Goal: Task Accomplishment & Management: Use online tool/utility

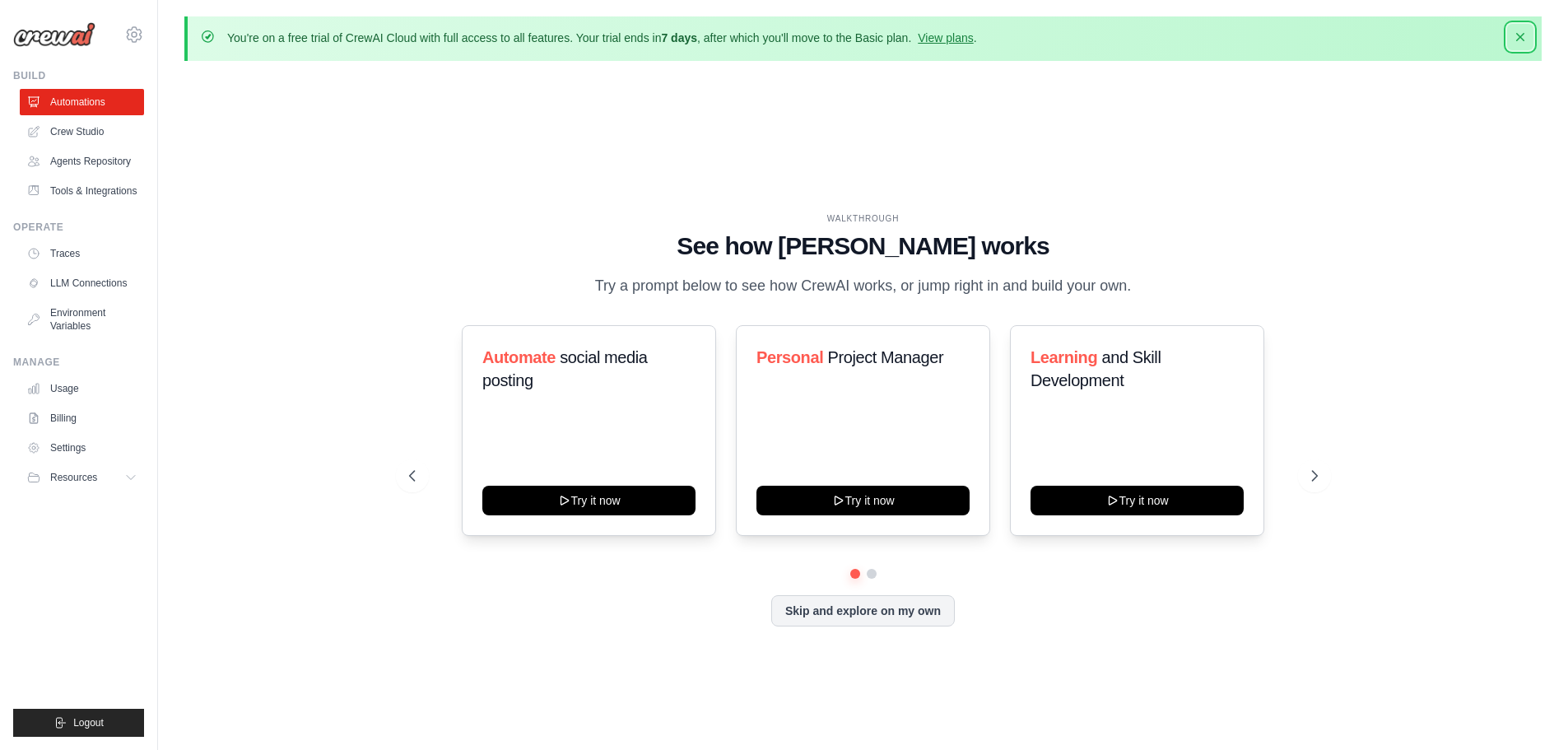
click at [1523, 38] on icon "button" at bounding box center [1520, 37] width 17 height 17
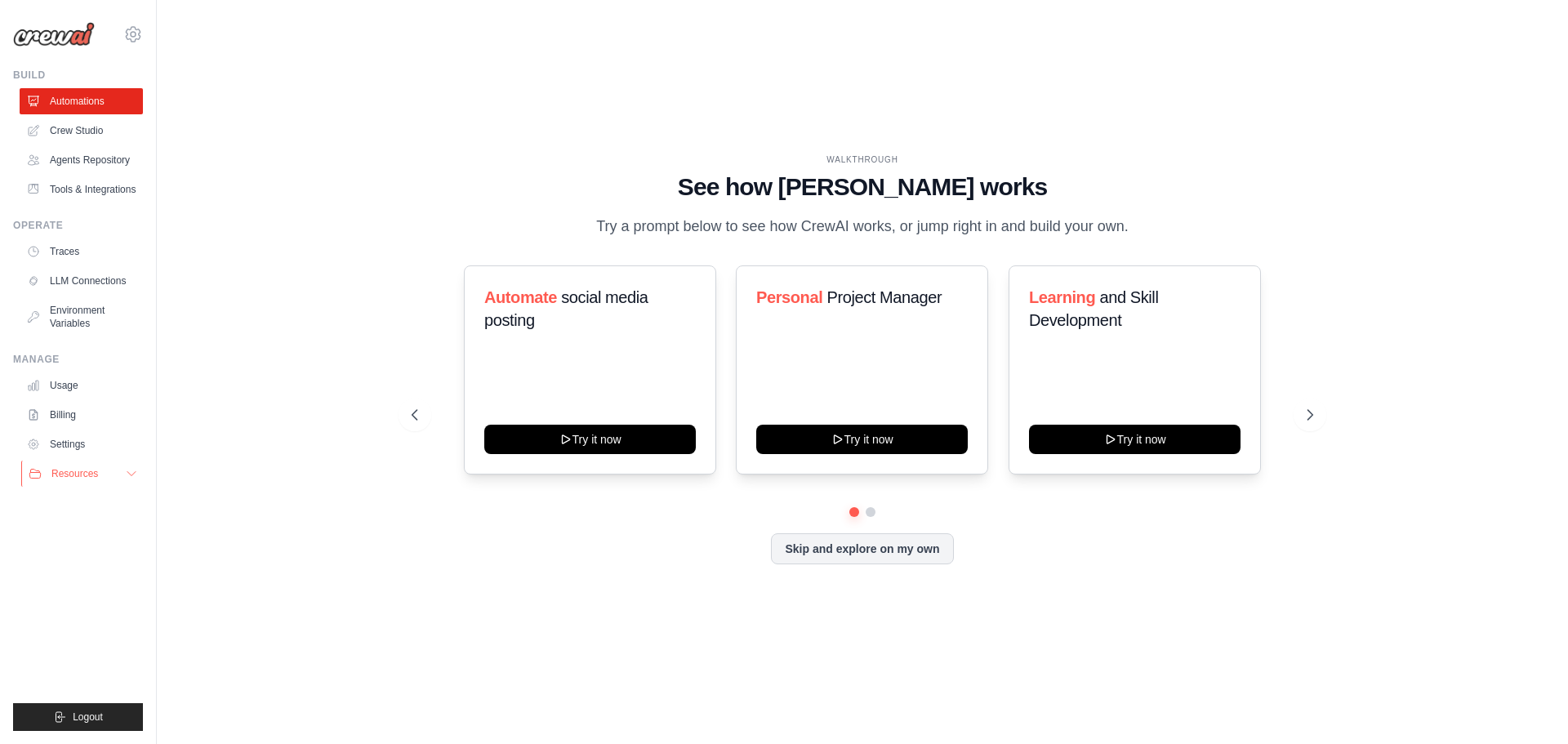
click at [114, 472] on button "Resources" at bounding box center [82, 473] width 123 height 26
click at [123, 468] on button "Resources" at bounding box center [82, 473] width 123 height 26
click at [87, 107] on link "Automations" at bounding box center [82, 101] width 123 height 26
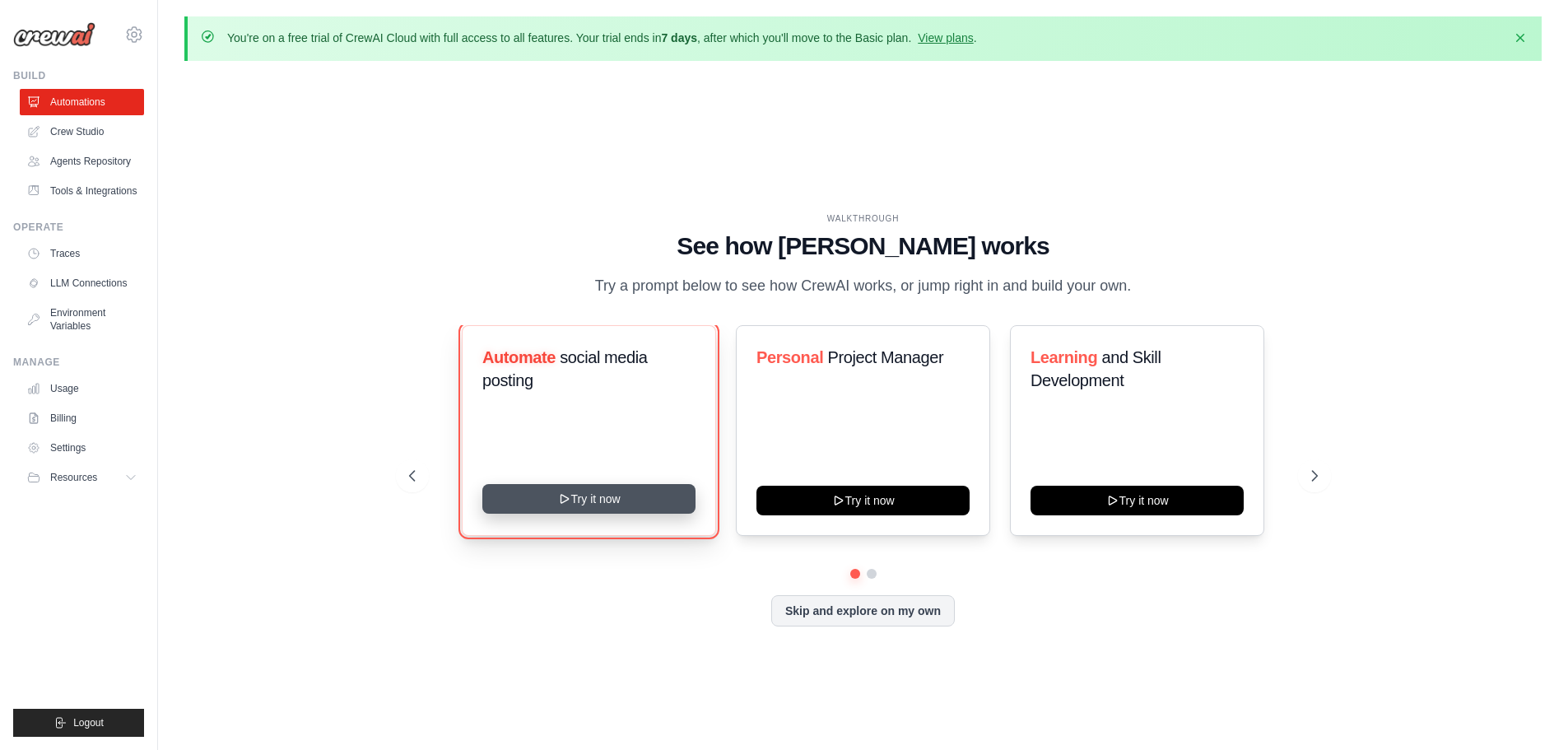
click at [615, 490] on button "Try it now" at bounding box center [589, 499] width 213 height 30
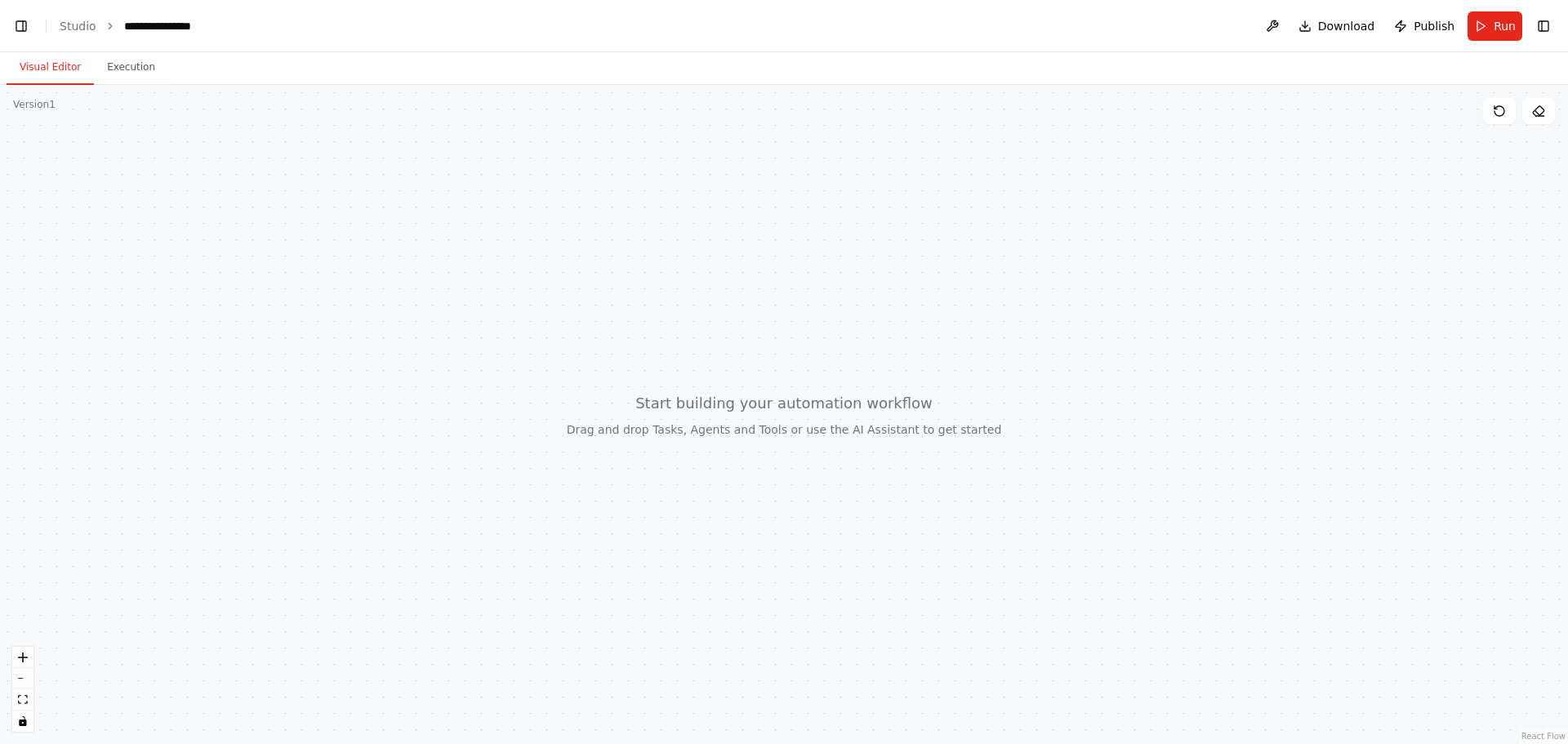
scroll to position [2472, 0]
click at [111, 63] on button "Execution" at bounding box center [131, 67] width 74 height 34
click at [63, 65] on button "Visual Editor" at bounding box center [50, 67] width 87 height 34
click at [1419, 114] on div at bounding box center [784, 414] width 1568 height 659
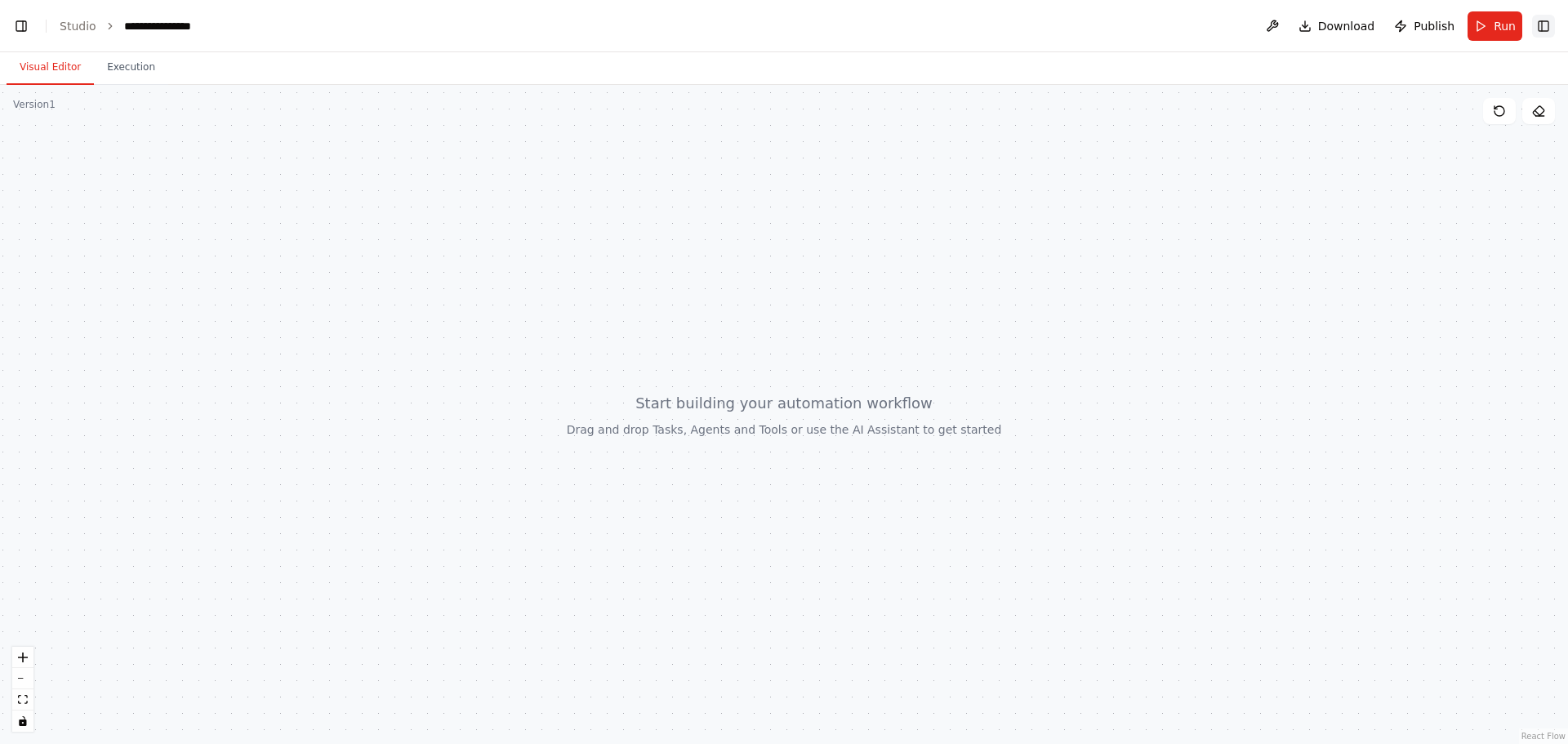
click at [1542, 30] on button "Toggle Right Sidebar" at bounding box center [1544, 26] width 23 height 23
click at [1497, 107] on icon at bounding box center [1499, 111] width 13 height 13
click at [1537, 734] on link "React Flow" at bounding box center [1544, 736] width 44 height 9
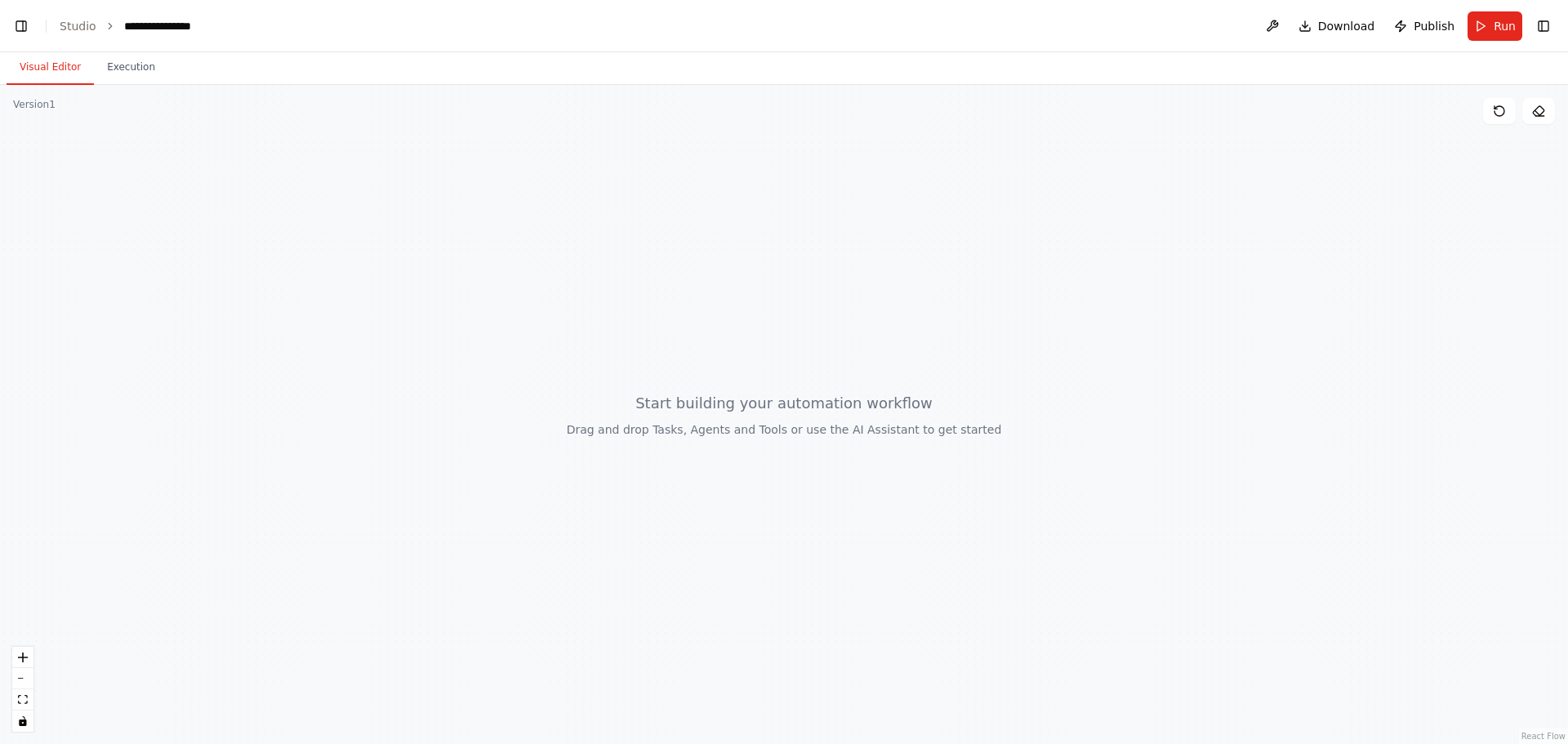
scroll to position [11316, 0]
drag, startPoint x: 556, startPoint y: 362, endPoint x: 547, endPoint y: 355, distance: 11.4
click at [547, 355] on div at bounding box center [784, 414] width 1568 height 659
click at [38, 20] on header "**********" at bounding box center [784, 26] width 1568 height 52
click at [87, 24] on link "Studio" at bounding box center [78, 25] width 37 height 13
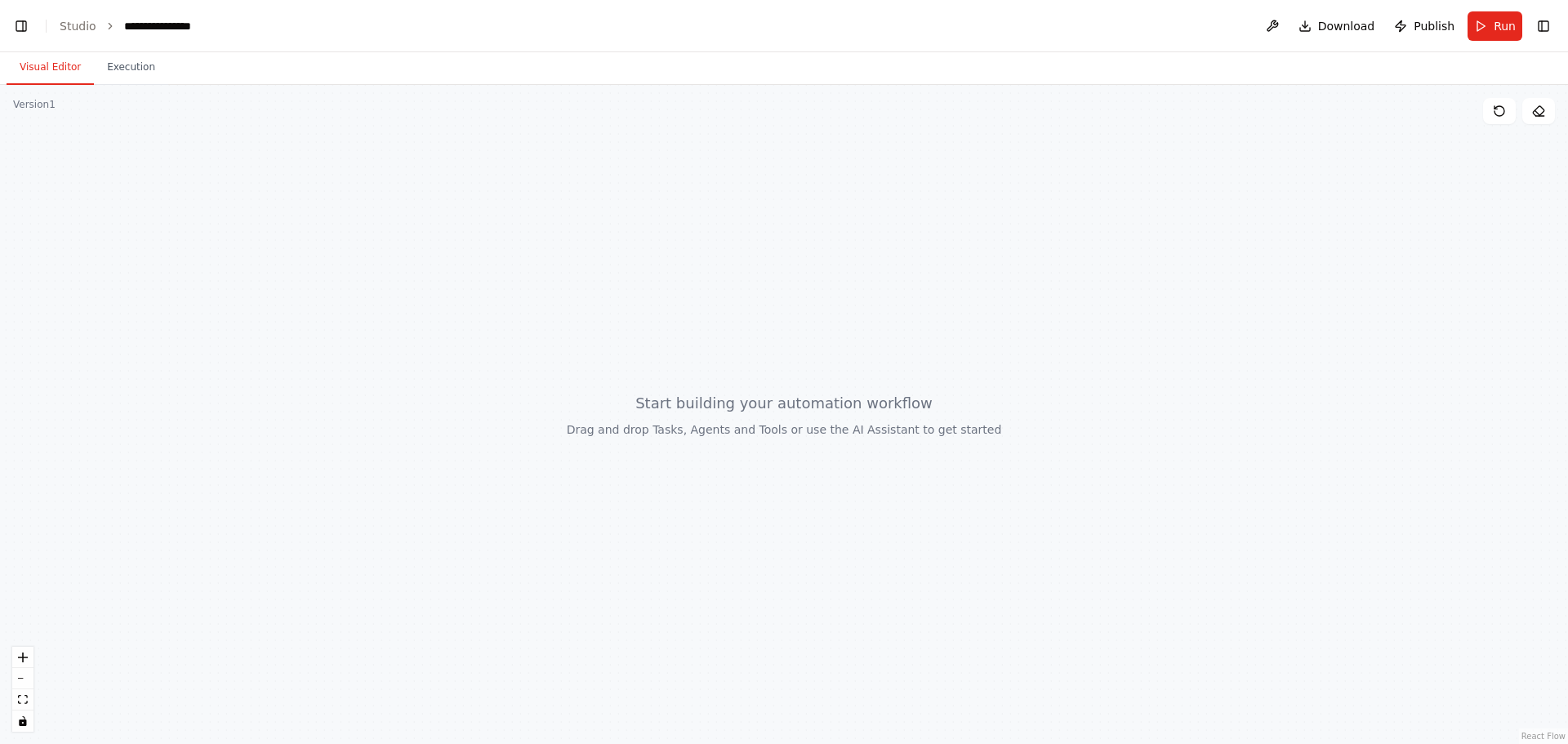
scroll to position [13231, 0]
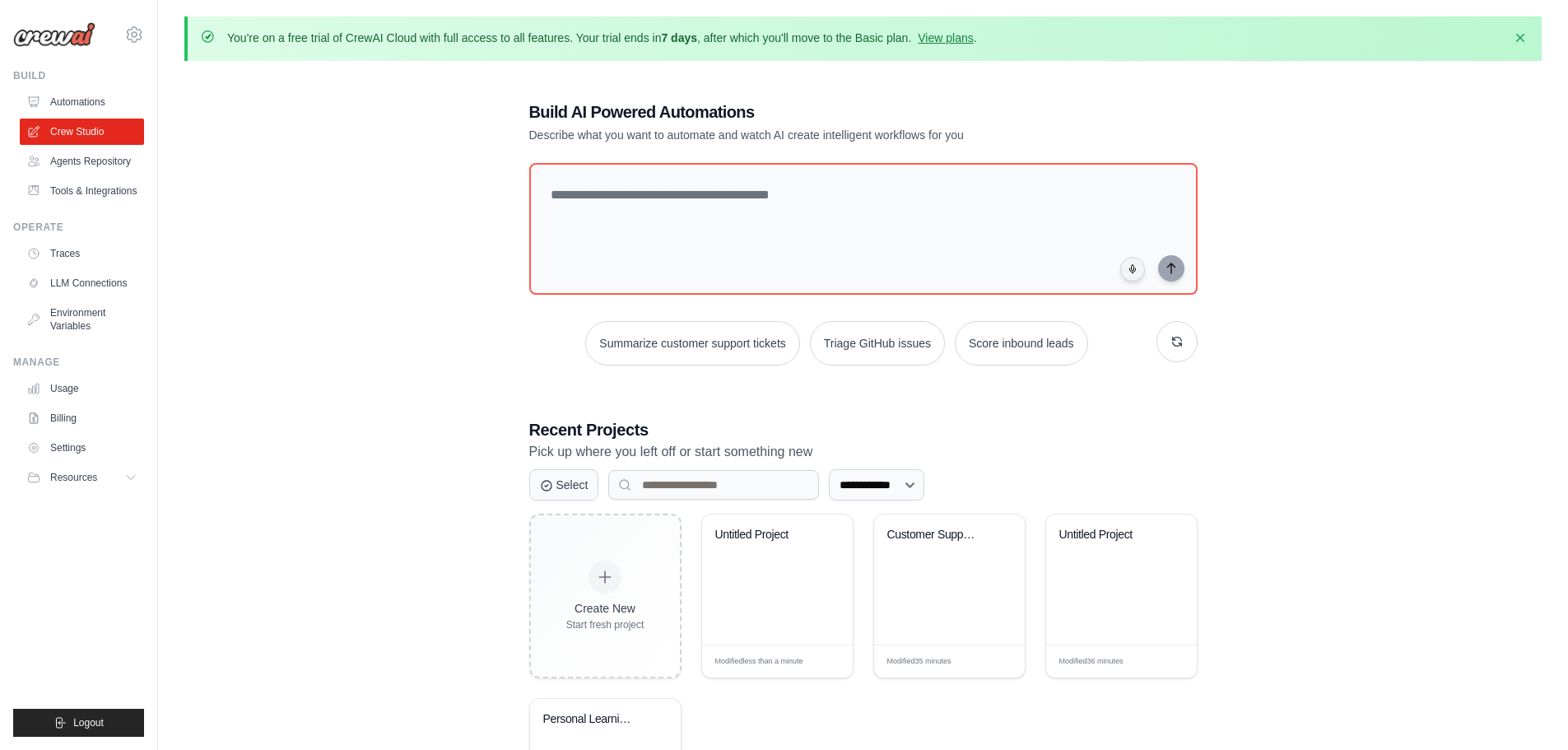
click at [459, 305] on div "**********" at bounding box center [863, 482] width 1358 height 815
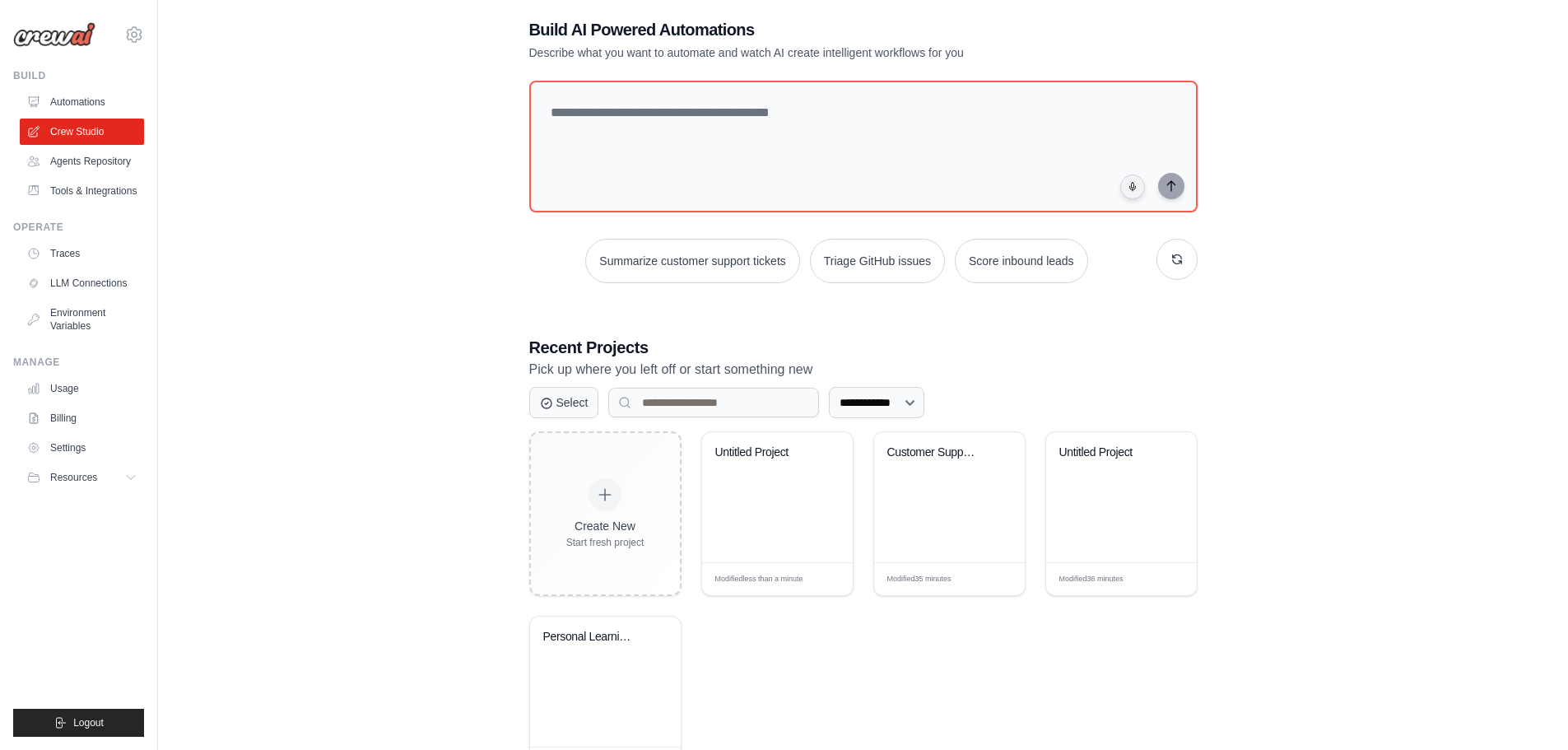
scroll to position [156, 0]
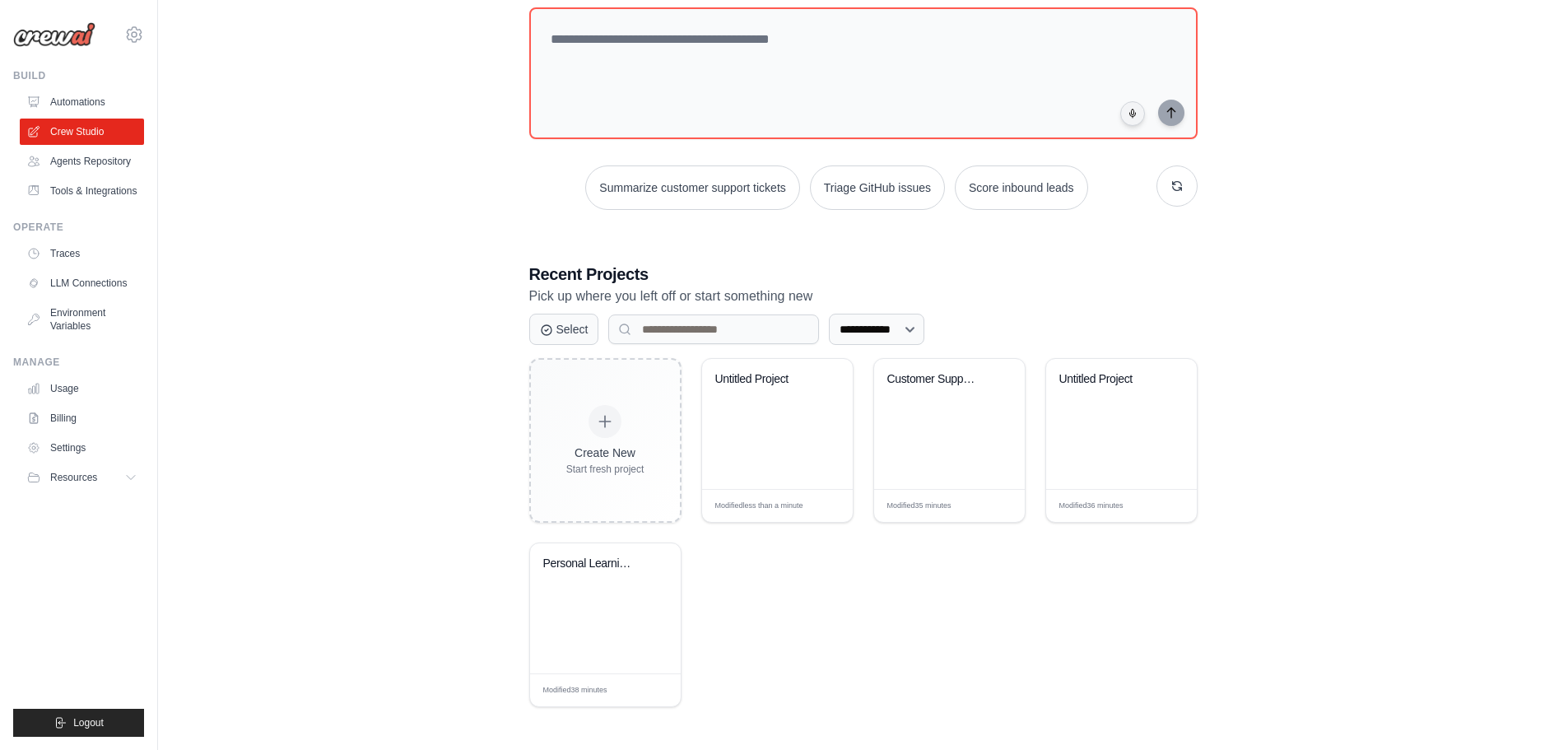
drag, startPoint x: 785, startPoint y: 380, endPoint x: 1401, endPoint y: 377, distance: 616.0
click at [1409, 379] on div "**********" at bounding box center [863, 326] width 1358 height 815
click at [628, 658] on div "Personal Learning Management System" at bounding box center [605, 608] width 151 height 130
click at [96, 160] on link "Agents Repository" at bounding box center [83, 161] width 124 height 26
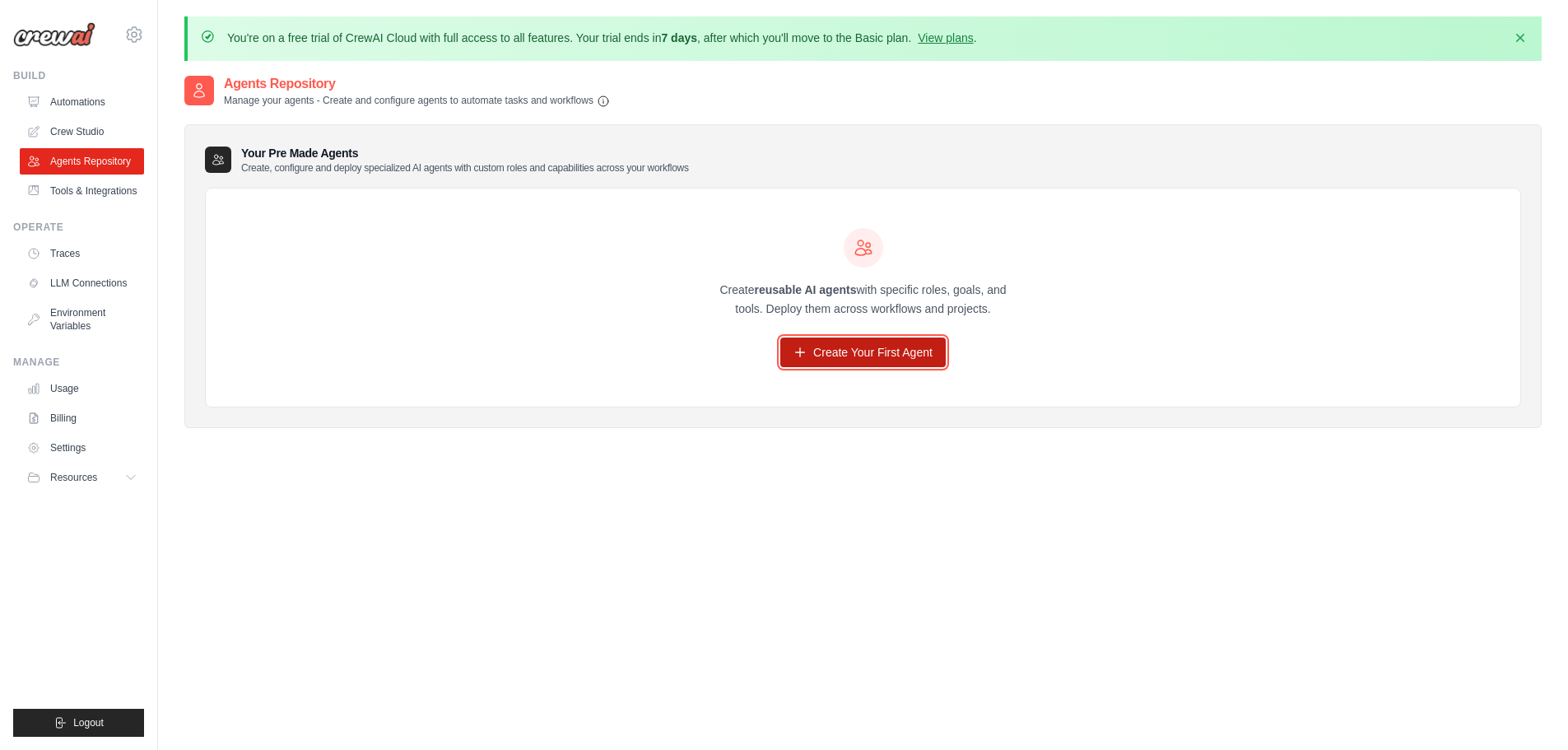
click at [813, 341] on link "Create Your First Agent" at bounding box center [863, 352] width 166 height 30
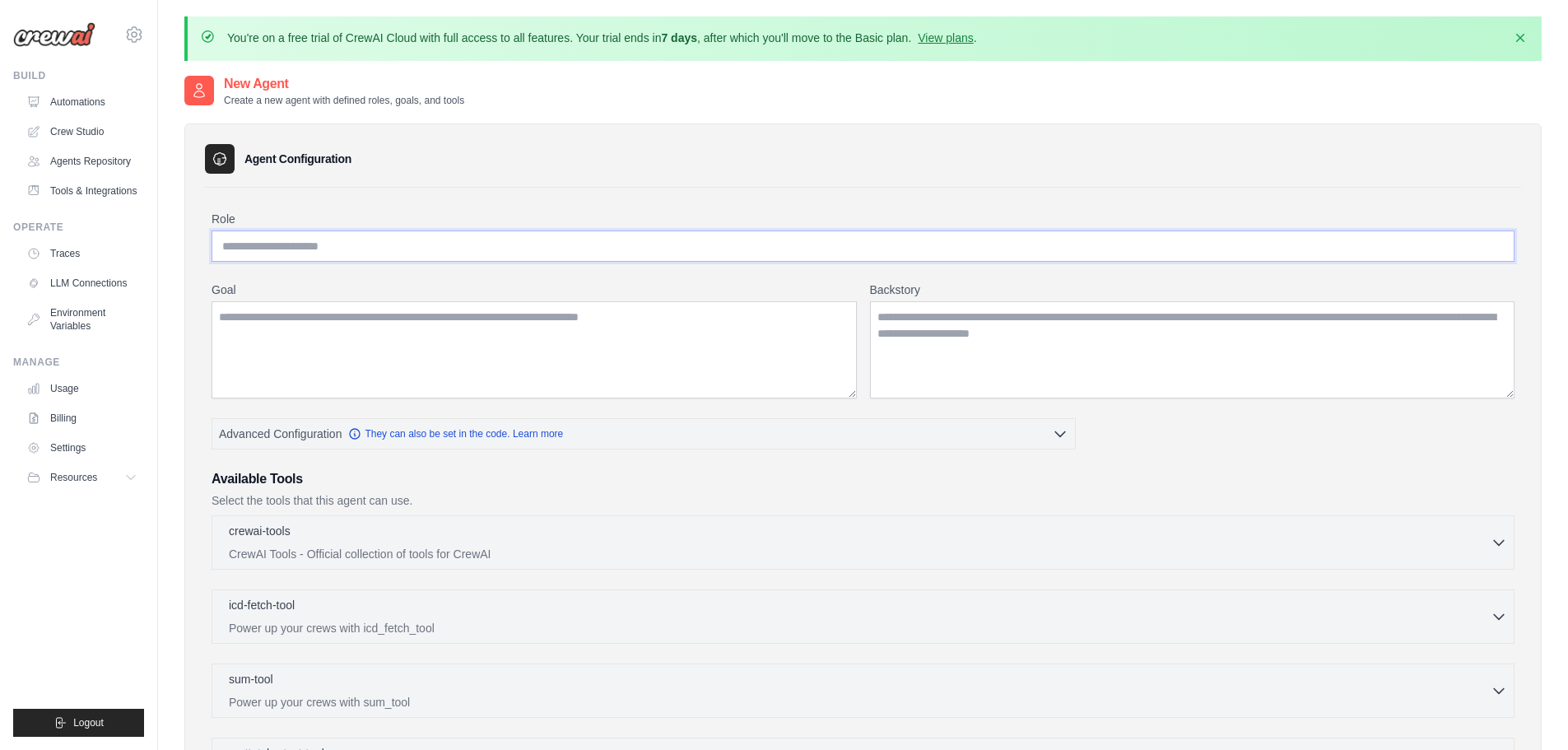
click at [322, 240] on input "Role" at bounding box center [863, 246] width 1303 height 32
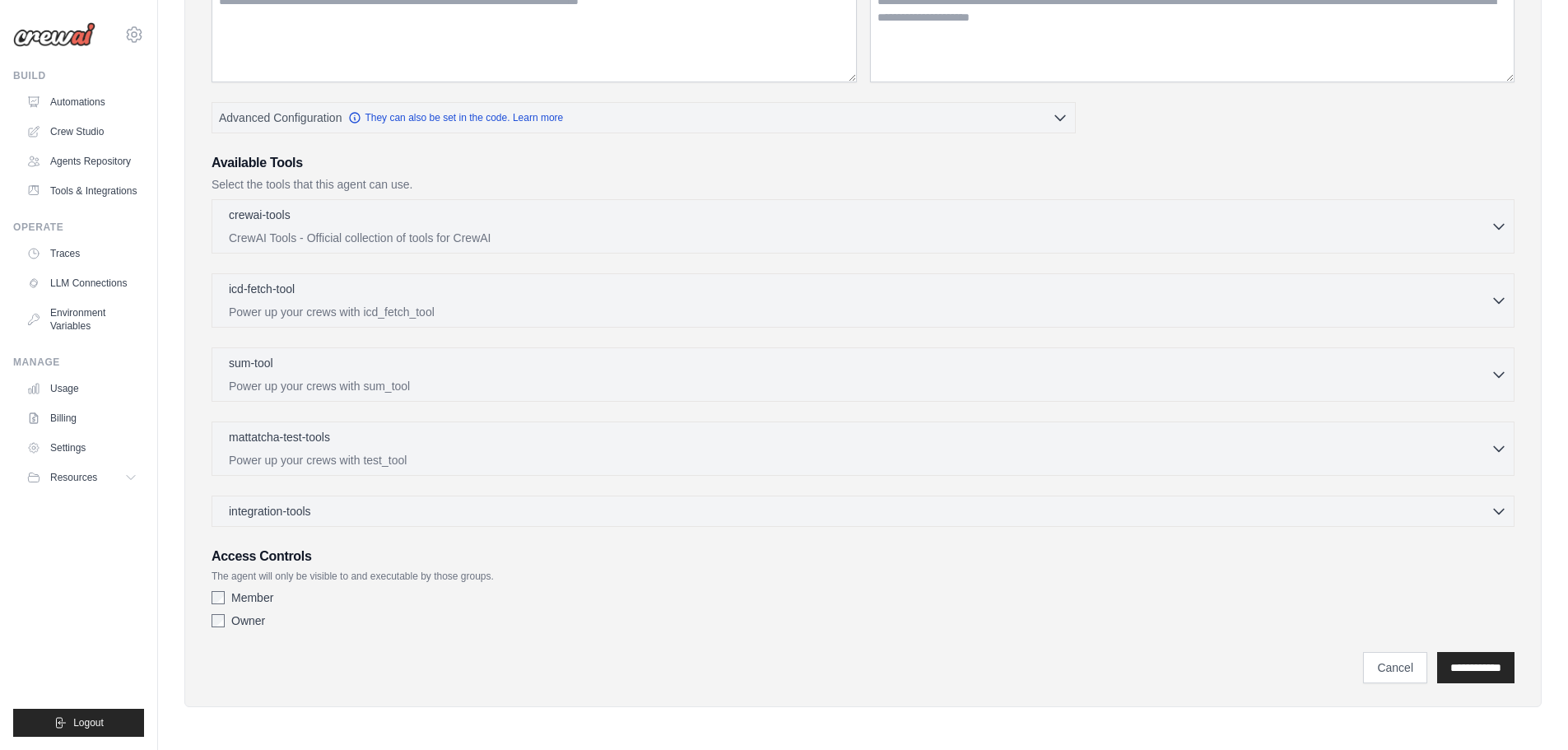
click at [318, 172] on h3 "Available Tools" at bounding box center [863, 163] width 1303 height 19
click at [329, 227] on div "crewai-tools 0 selected CrewAI Tools - Official collection of tools for CrewAI" at bounding box center [860, 225] width 1262 height 40
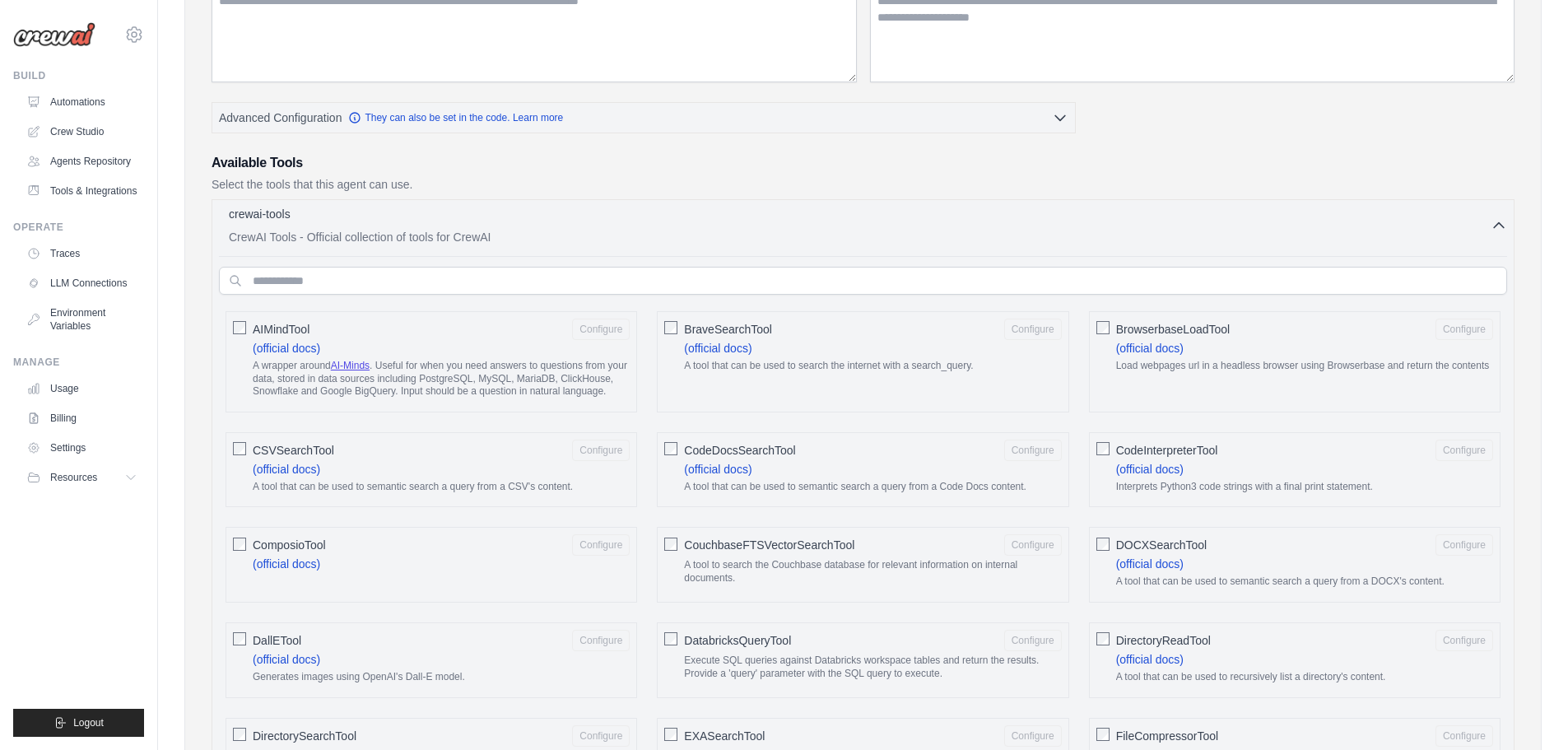
click at [409, 232] on p "CrewAI Tools - Official collection of tools for CrewAI" at bounding box center [860, 237] width 1262 height 17
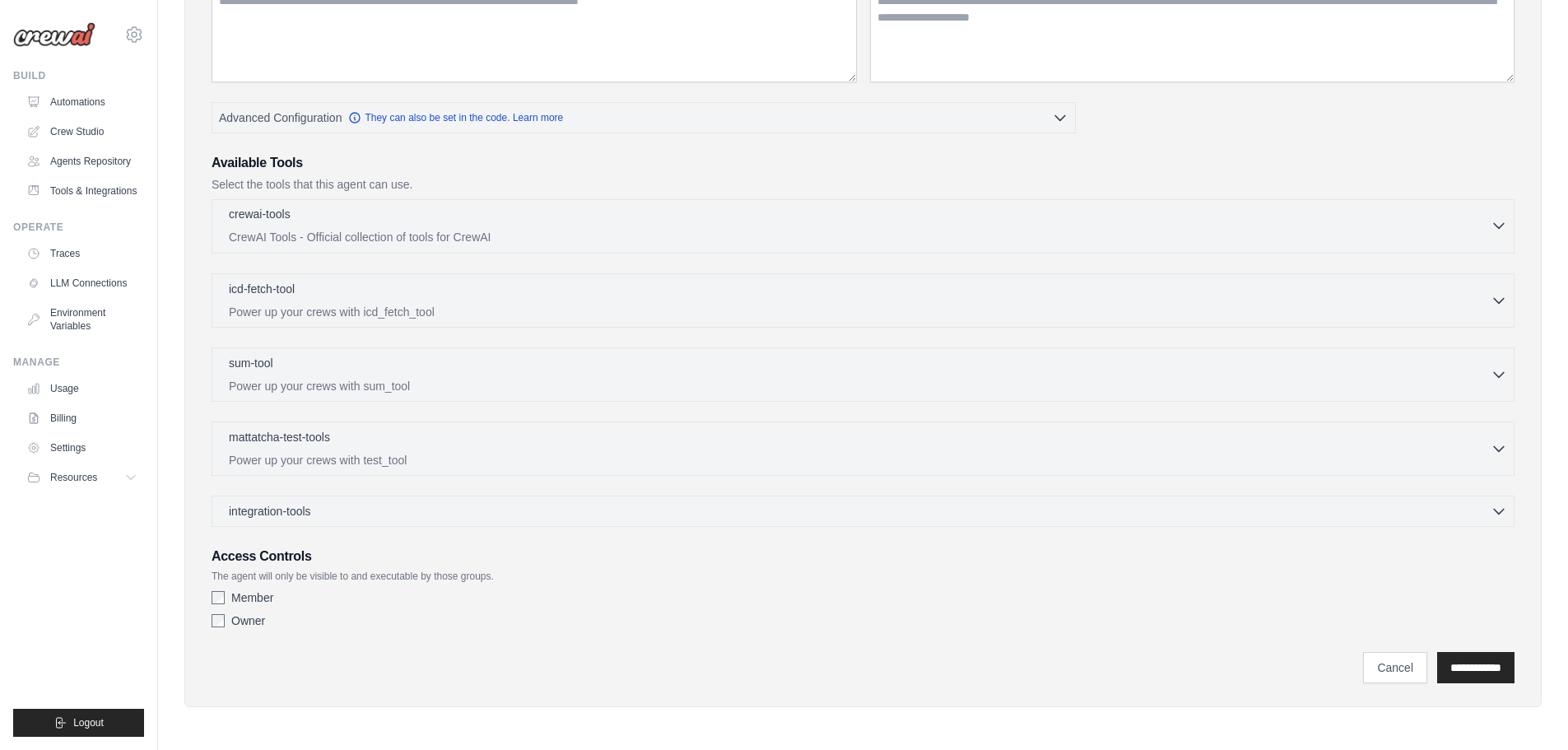
click at [409, 232] on p "CrewAI Tools - Official collection of tools for CrewAI" at bounding box center [860, 237] width 1262 height 17
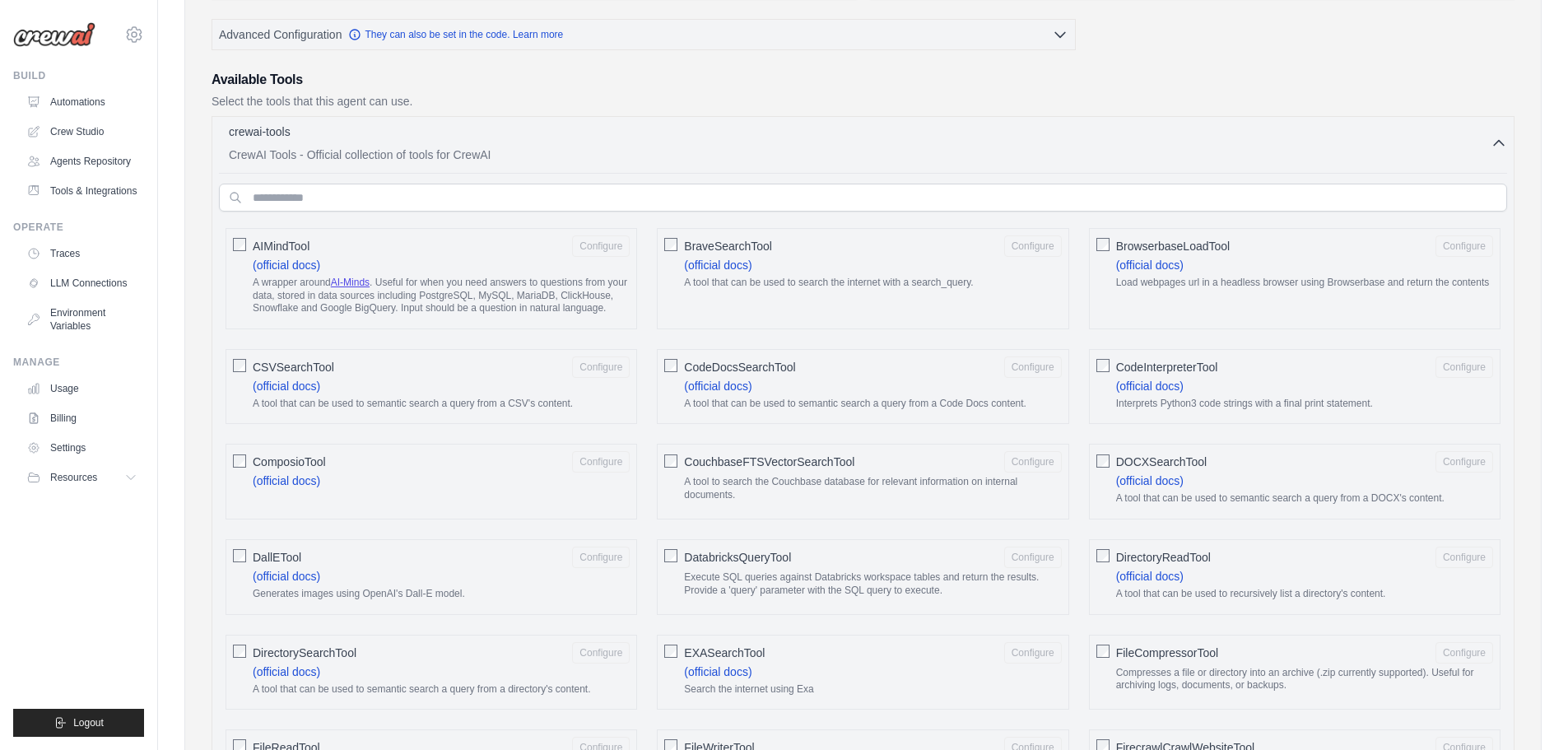
scroll to position [0, 0]
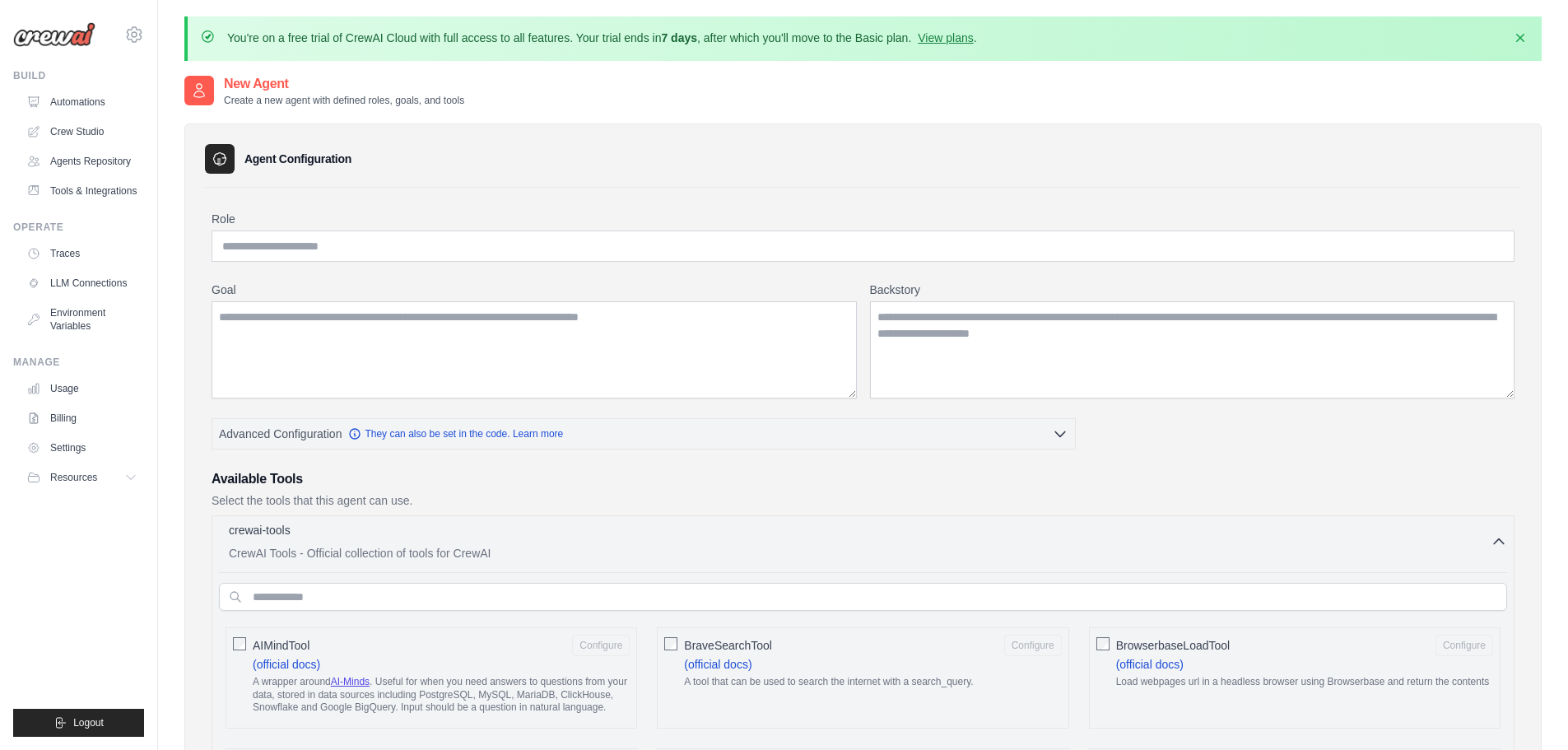
click at [298, 551] on p "CrewAI Tools - Official collection of tools for CrewAI" at bounding box center [860, 553] width 1262 height 17
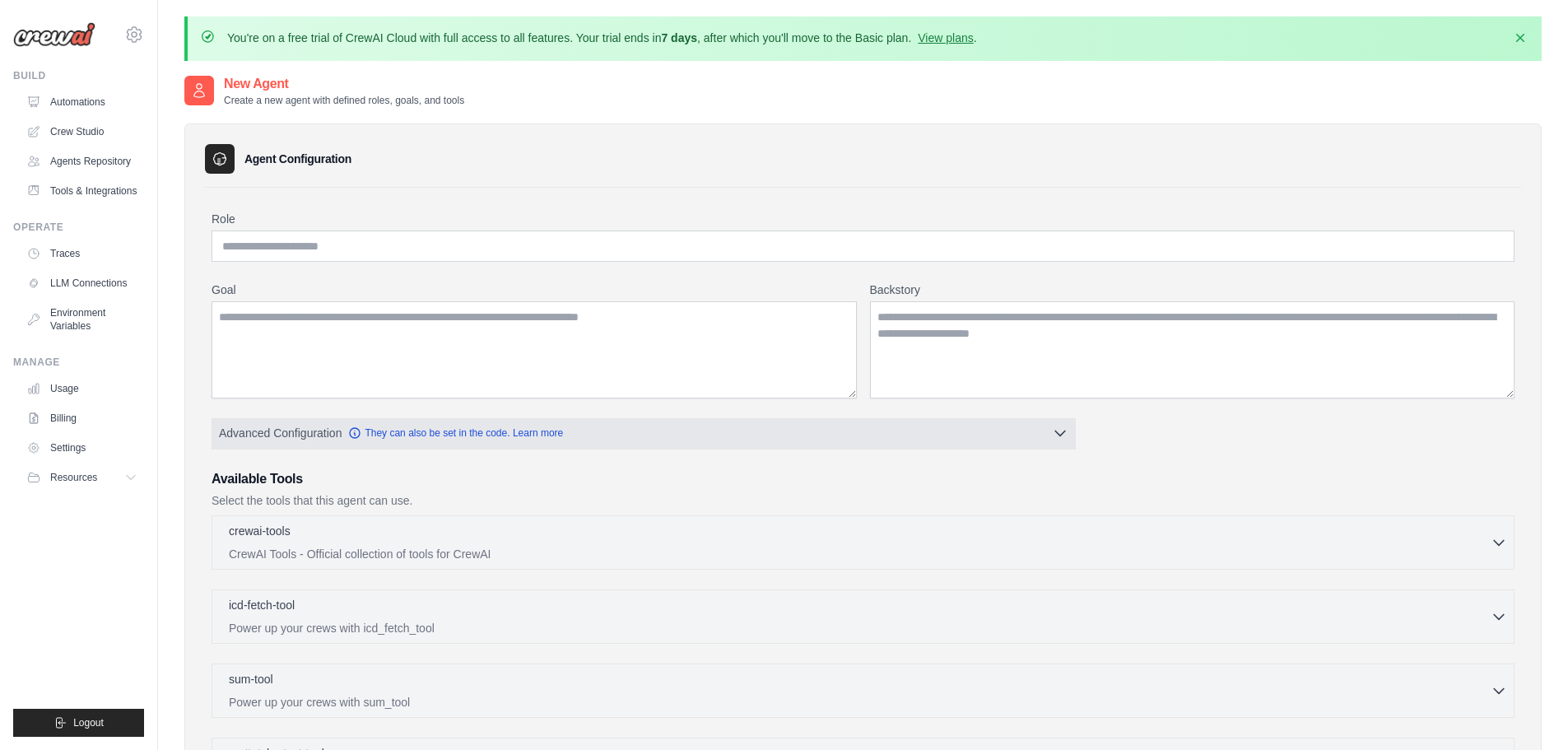
click at [985, 426] on button "Advanced Configuration They can also be set in the code. Learn more" at bounding box center [644, 433] width 863 height 30
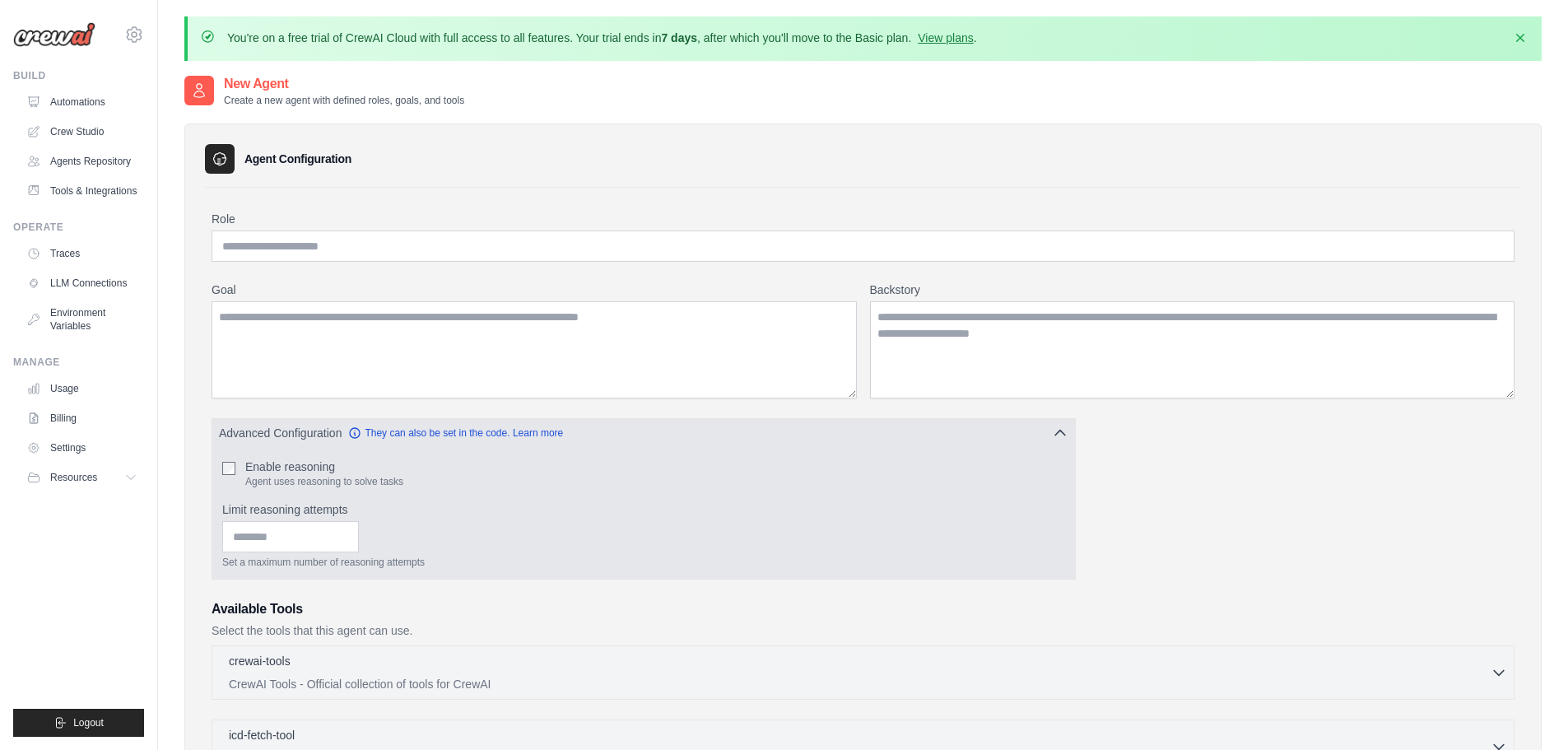
click at [989, 427] on button "Advanced Configuration They can also be set in the code. Learn more" at bounding box center [644, 433] width 863 height 30
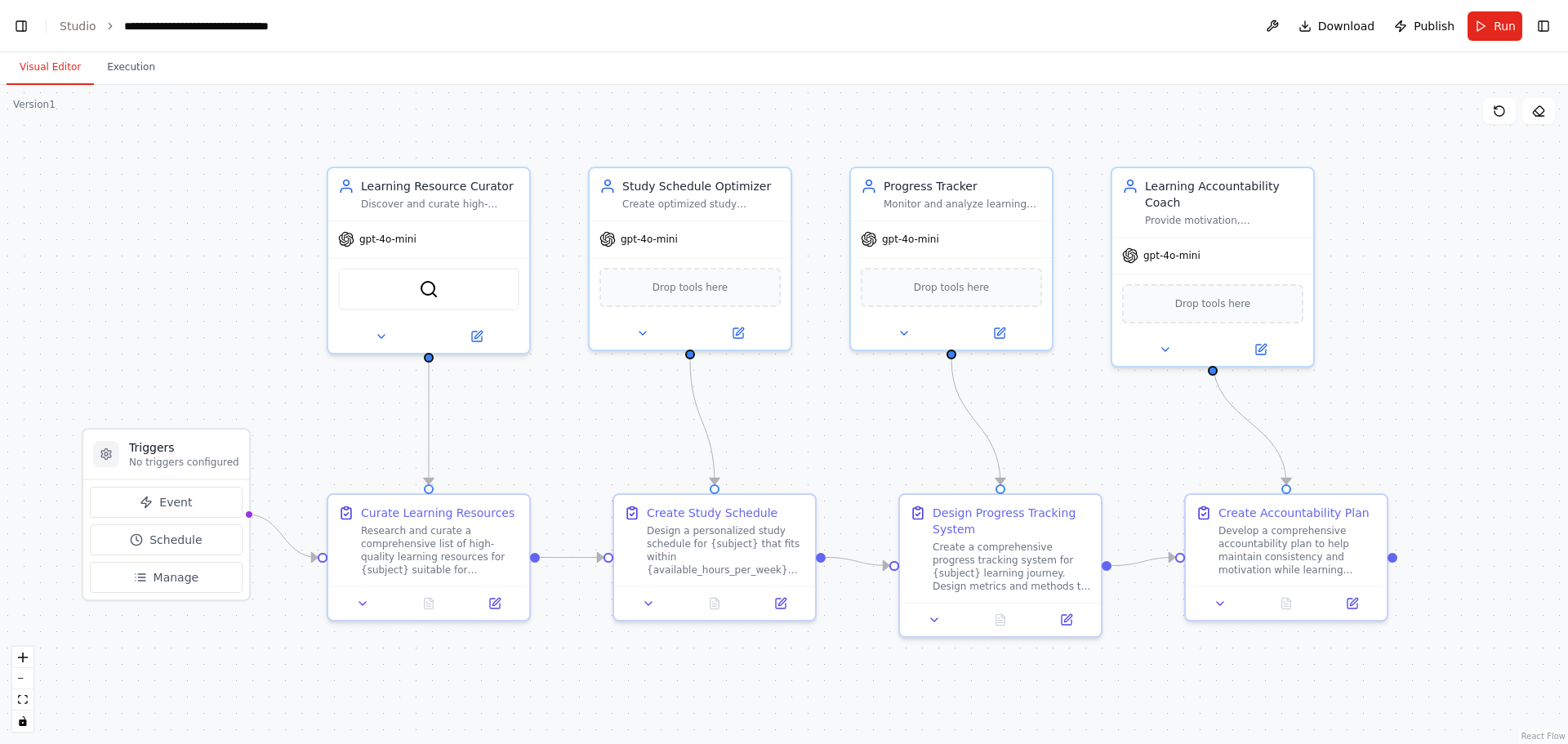
scroll to position [34779, 0]
